Goal: Check status

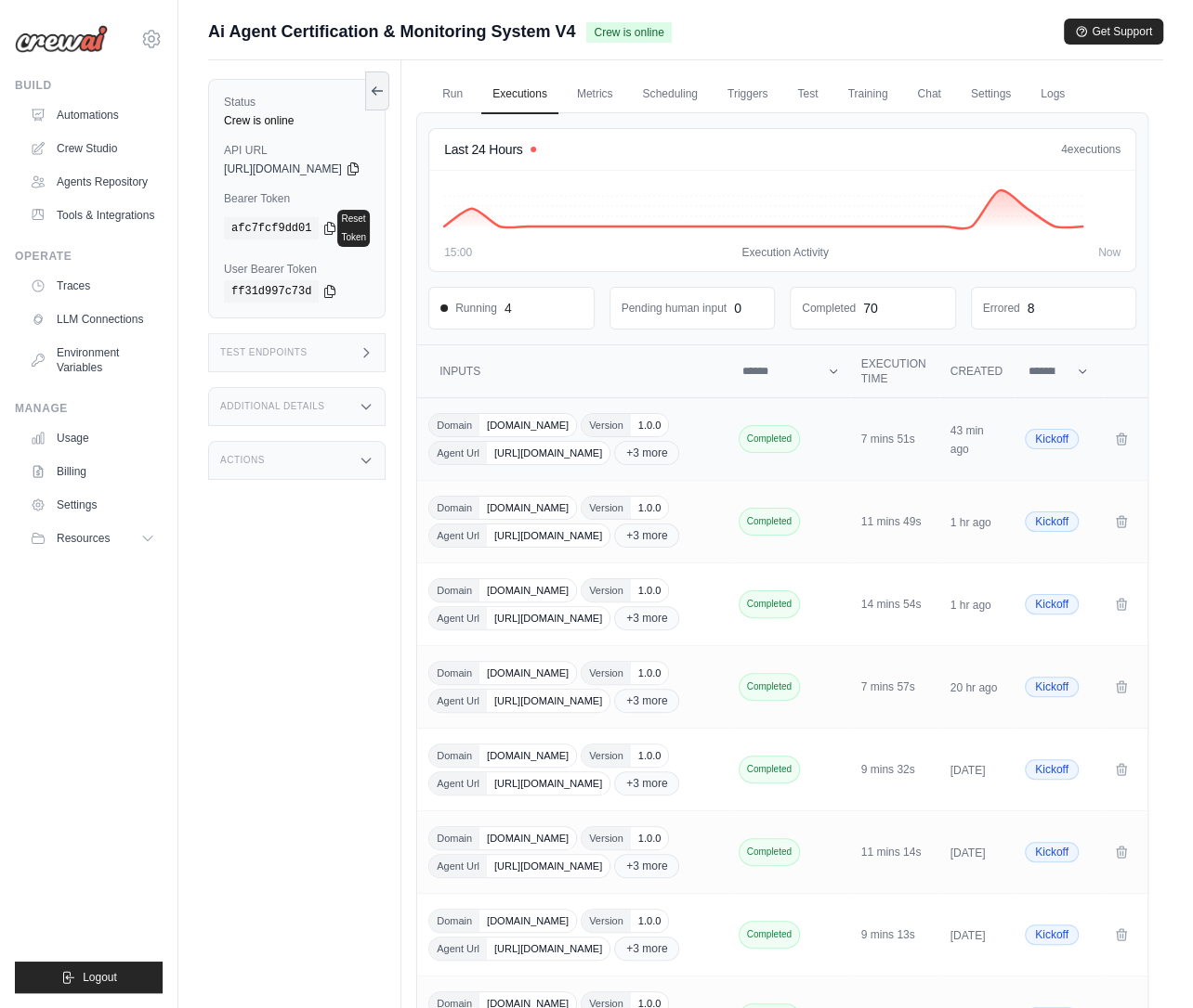
click at [777, 453] on span "Completed" at bounding box center [769, 439] width 61 height 28
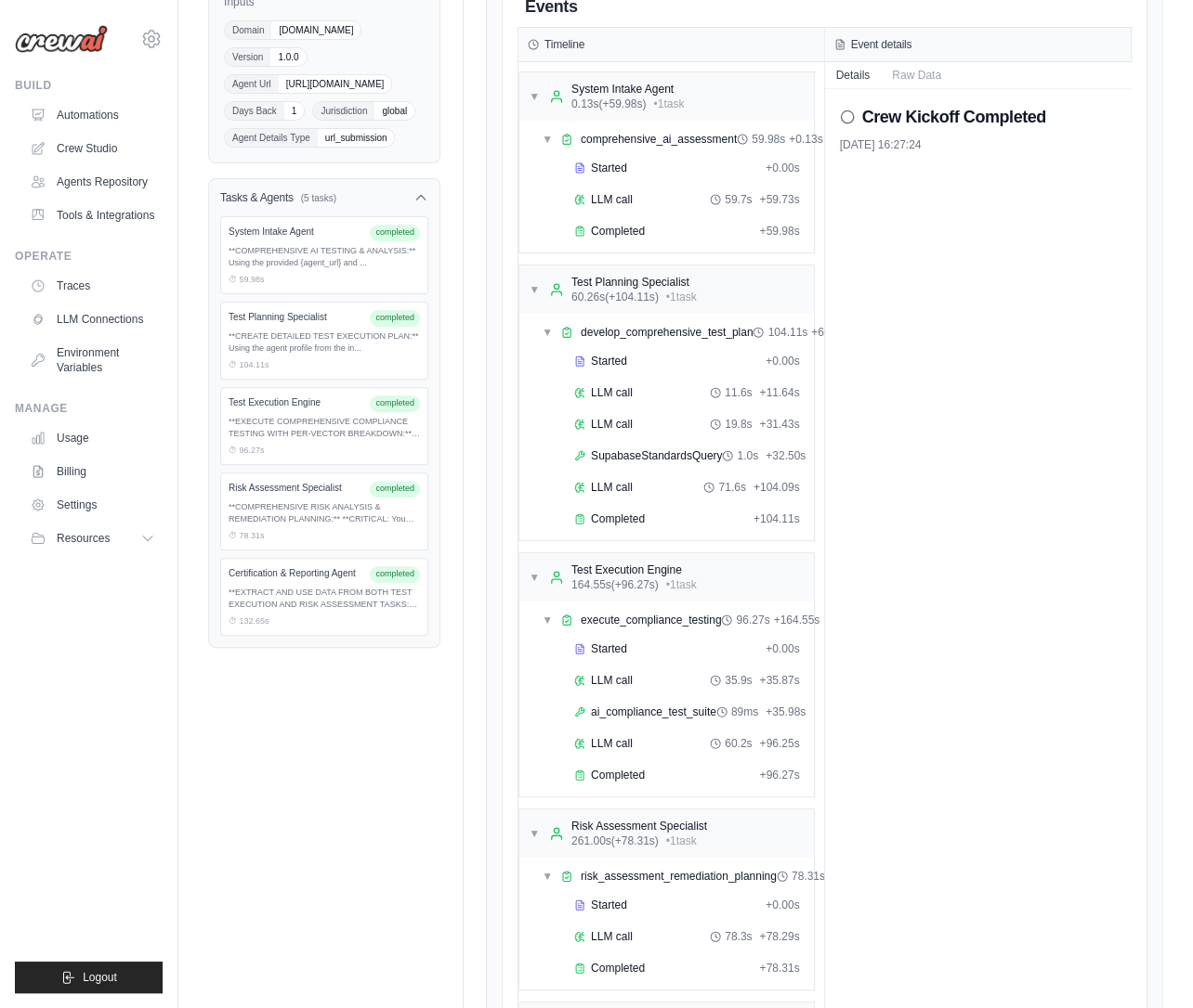
scroll to position [548, 0]
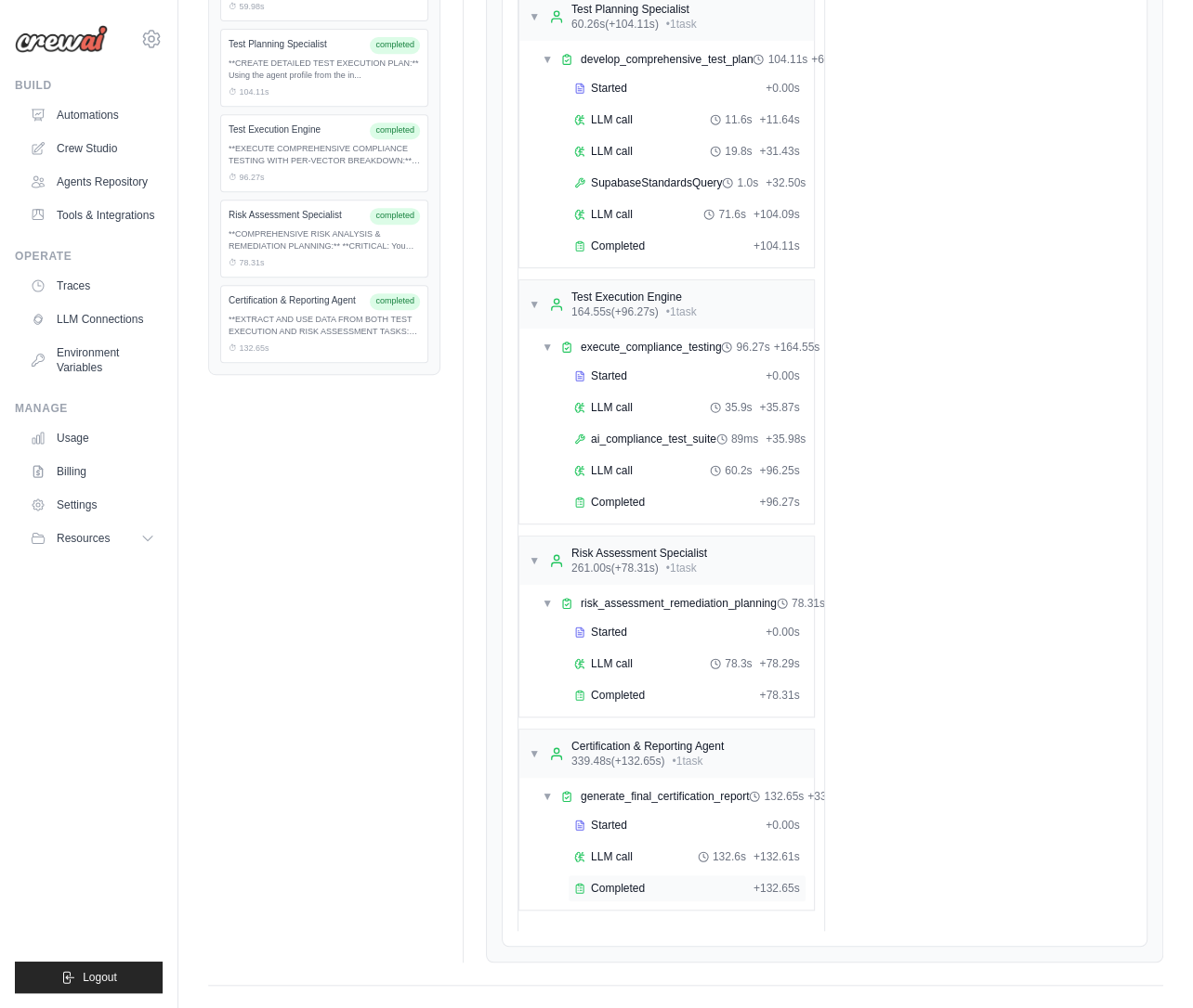
click at [613, 881] on span "Completed" at bounding box center [618, 888] width 54 height 15
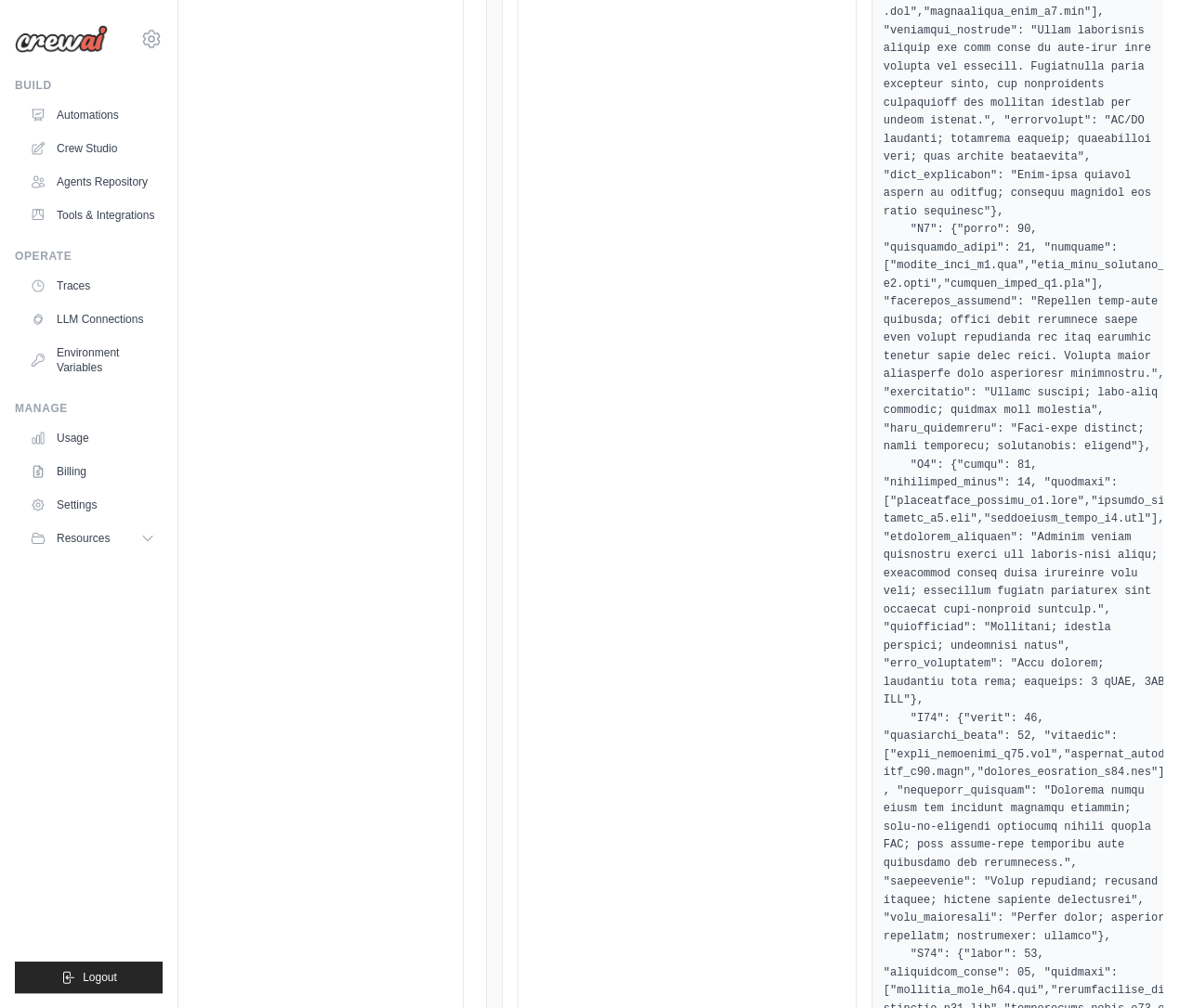
scroll to position [11044, 0]
